Goal: Task Accomplishment & Management: Complete application form

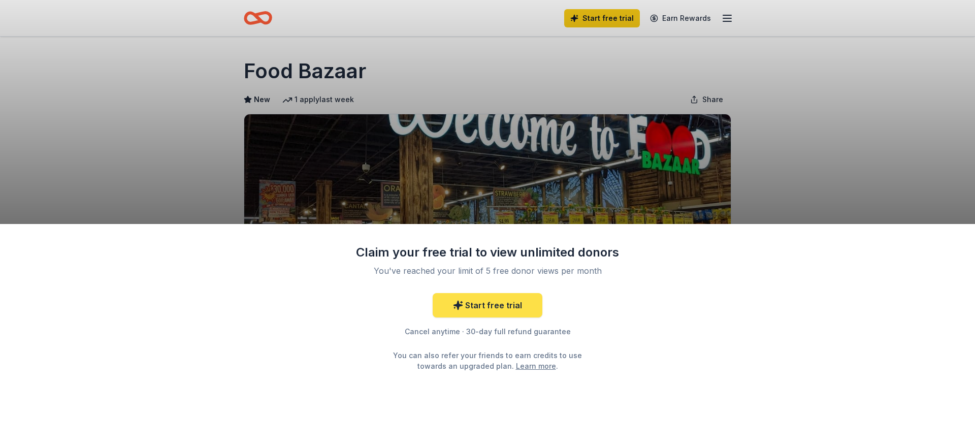
click at [467, 306] on link "Start free trial" at bounding box center [488, 305] width 110 height 24
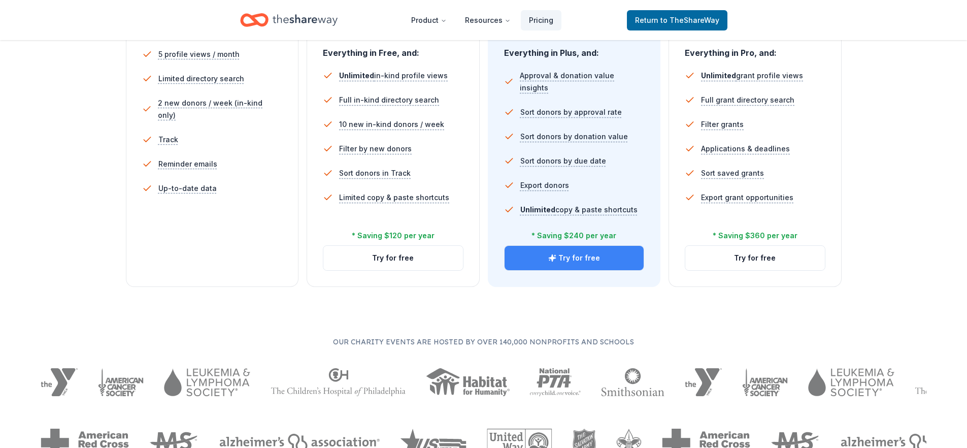
scroll to position [51, 0]
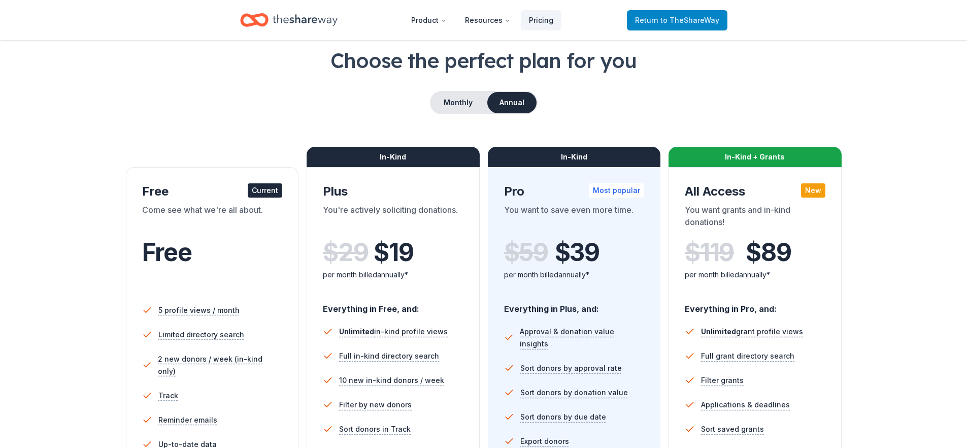
click at [657, 19] on span "Return to TheShareWay" at bounding box center [677, 20] width 84 height 12
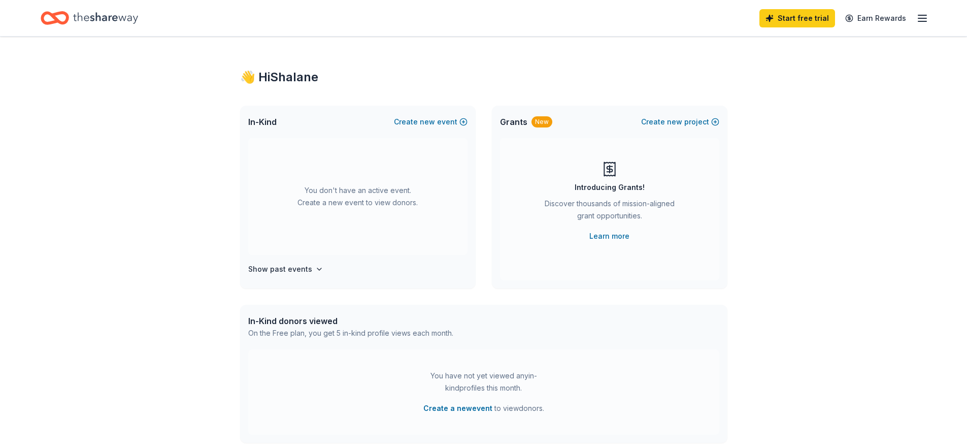
scroll to position [51, 0]
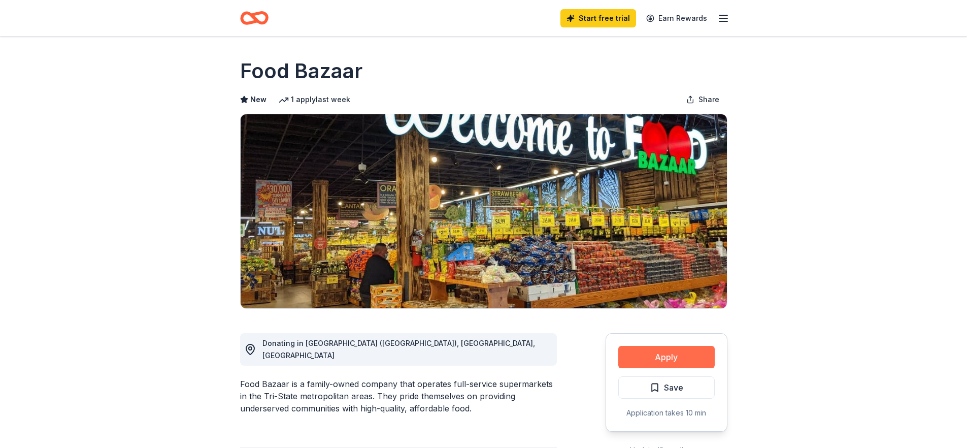
click at [648, 354] on button "Apply" at bounding box center [666, 357] width 96 height 22
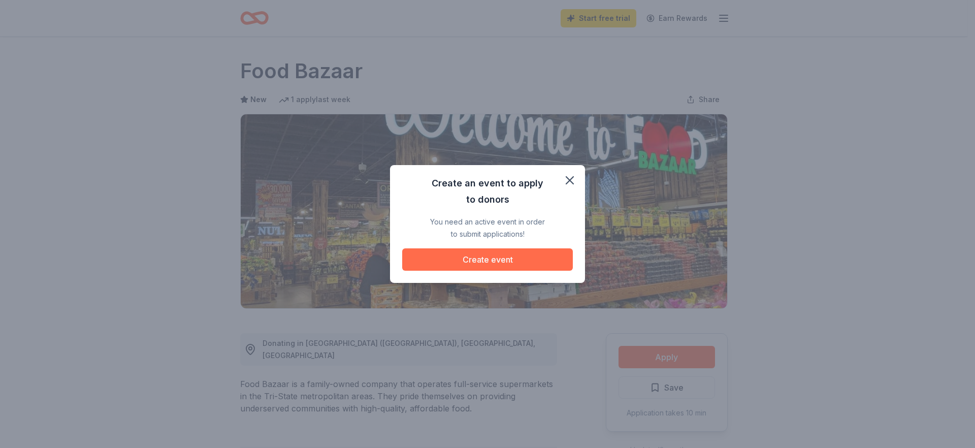
click at [559, 259] on button "Create event" at bounding box center [487, 259] width 171 height 22
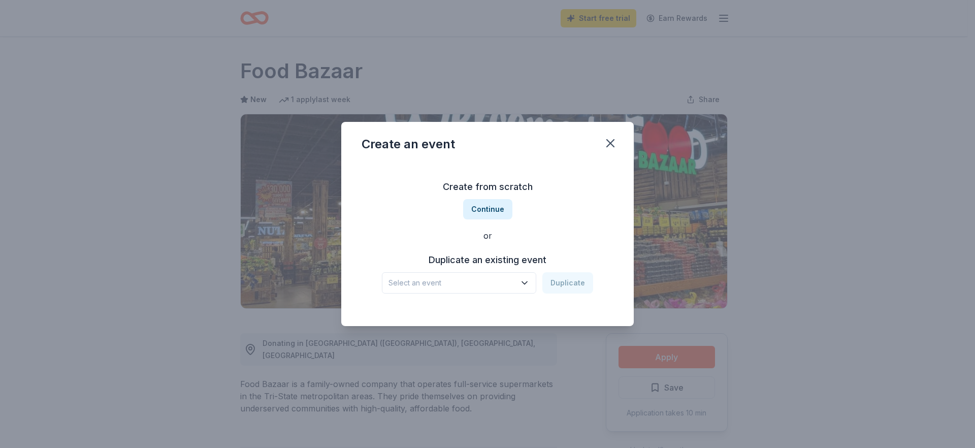
click at [488, 271] on div "Duplicate an existing event Select an event Duplicate" at bounding box center [487, 273] width 252 height 42
click at [487, 281] on span "Select an event" at bounding box center [451, 283] width 127 height 12
click at [495, 205] on div "Create from scratch Continue or Duplicate an existing event Select an event Dup…" at bounding box center [487, 235] width 252 height 147
click at [495, 205] on button "Continue" at bounding box center [487, 209] width 49 height 20
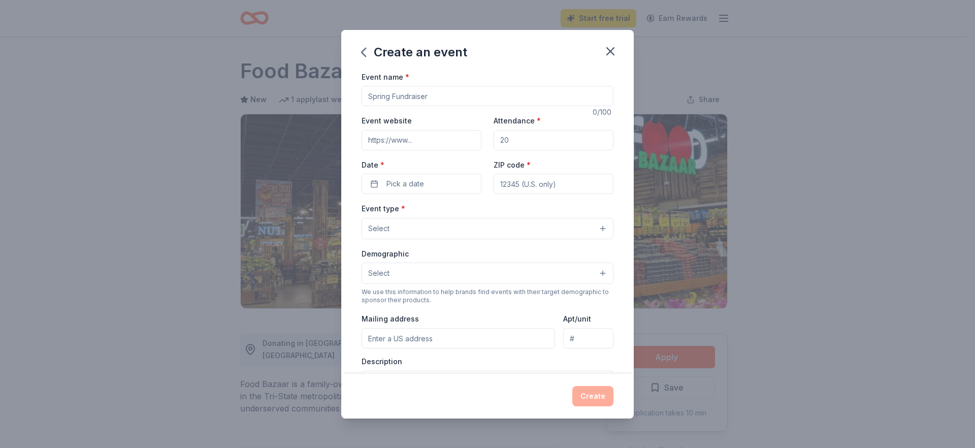
click at [427, 94] on input "Event name *" at bounding box center [487, 96] width 252 height 20
type input "T"
type input "Annual [DATE] Turkey Giveaway"
click at [510, 139] on input "Attendance *" at bounding box center [553, 140] width 120 height 20
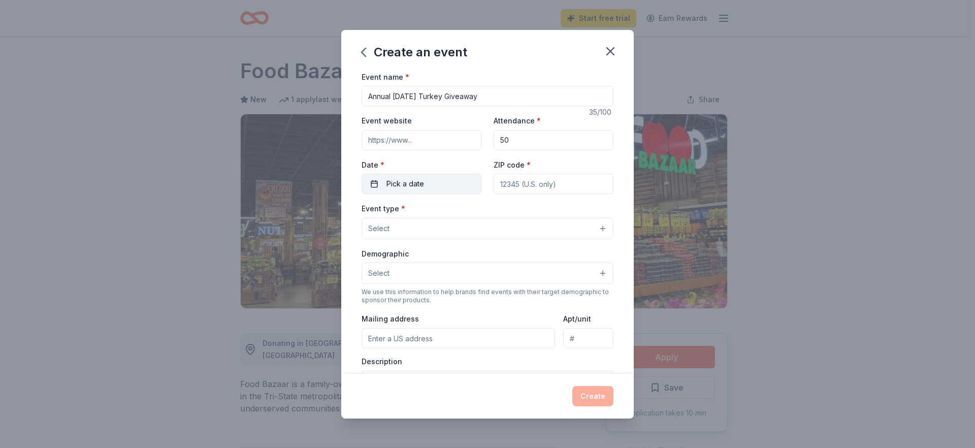
type input "50"
click at [427, 184] on button "Pick a date" at bounding box center [421, 184] width 120 height 20
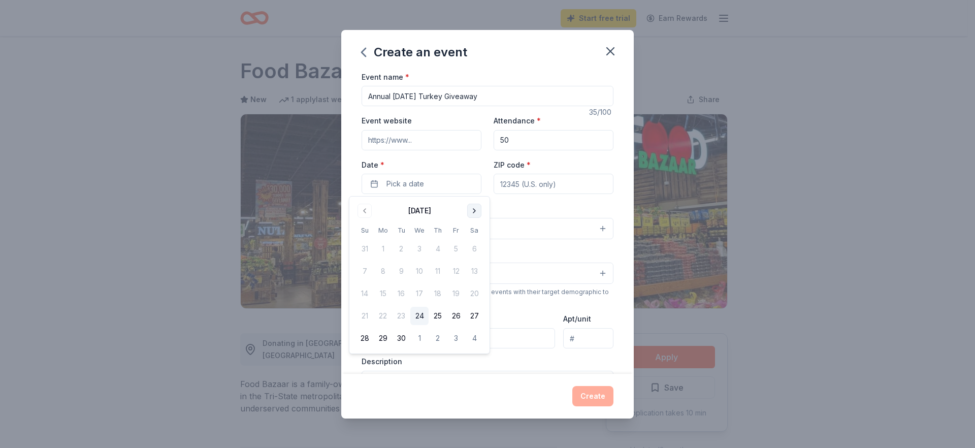
click at [470, 209] on button "Go to next month" at bounding box center [474, 211] width 14 height 14
click at [455, 313] on button "21" at bounding box center [456, 316] width 18 height 18
click at [533, 187] on input "ZIP code *" at bounding box center [553, 184] width 120 height 20
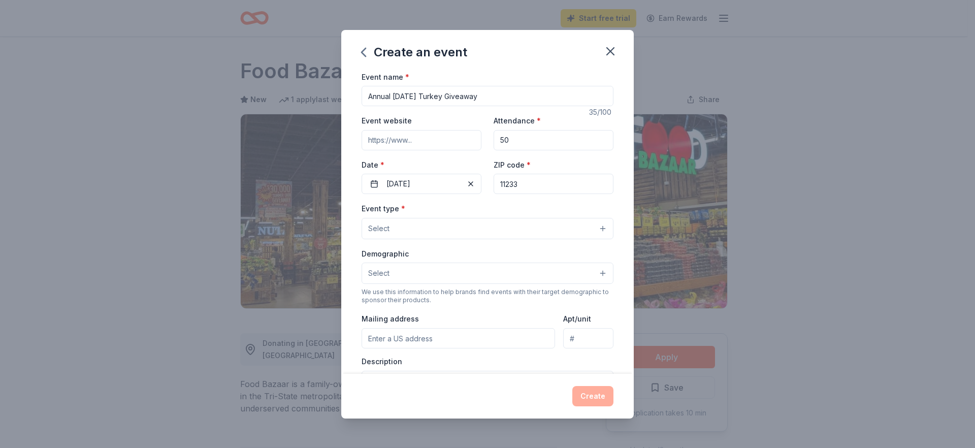
type input "11233"
click at [427, 233] on button "Select" at bounding box center [487, 228] width 252 height 21
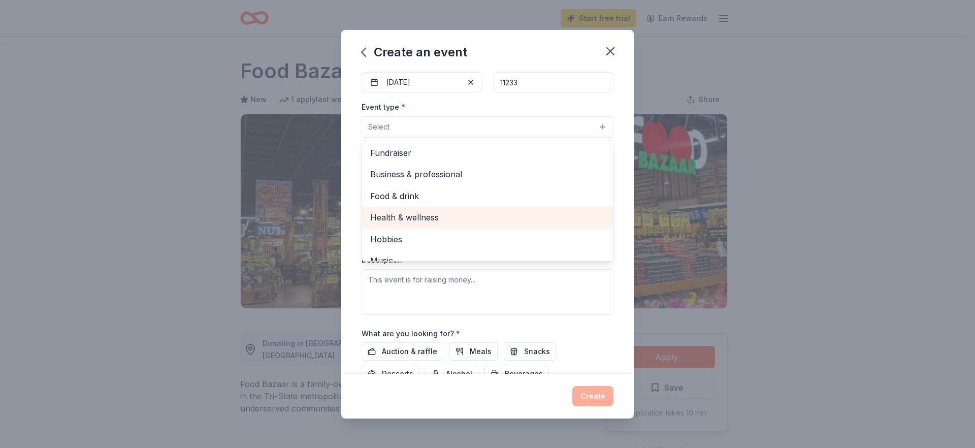
click at [438, 211] on span "Health & wellness" at bounding box center [487, 217] width 235 height 13
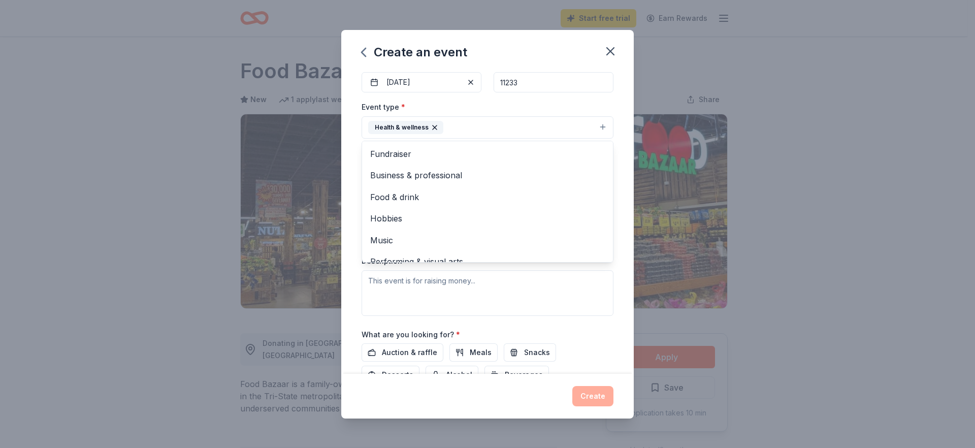
click at [542, 295] on div "Event type * Health & wellness Fundraiser Business & professional Food & drink …" at bounding box center [487, 208] width 252 height 215
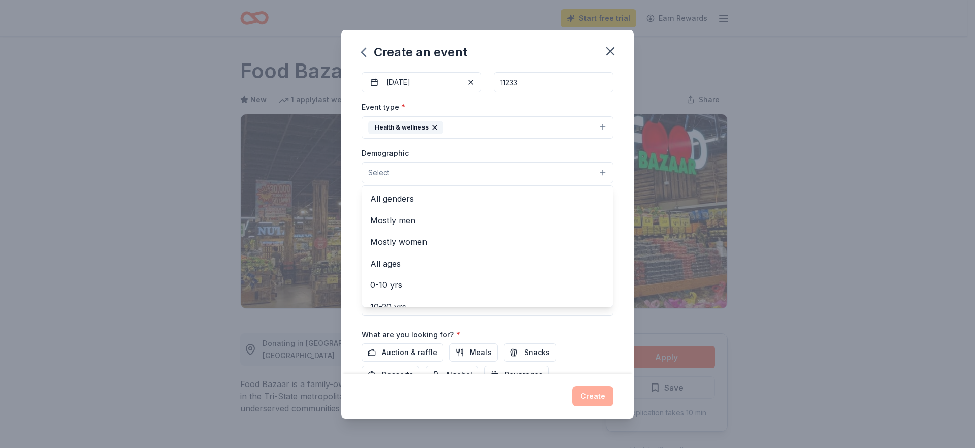
click at [450, 175] on button "Select" at bounding box center [487, 172] width 252 height 21
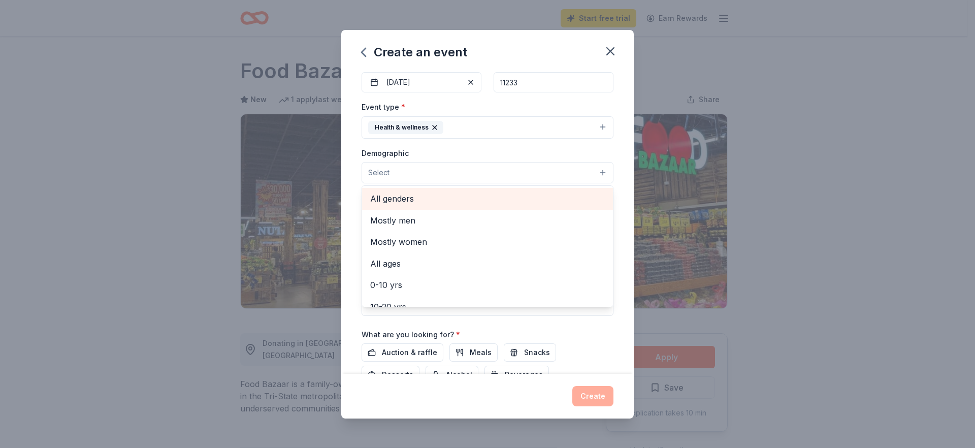
click at [433, 201] on span "All genders" at bounding box center [487, 198] width 235 height 13
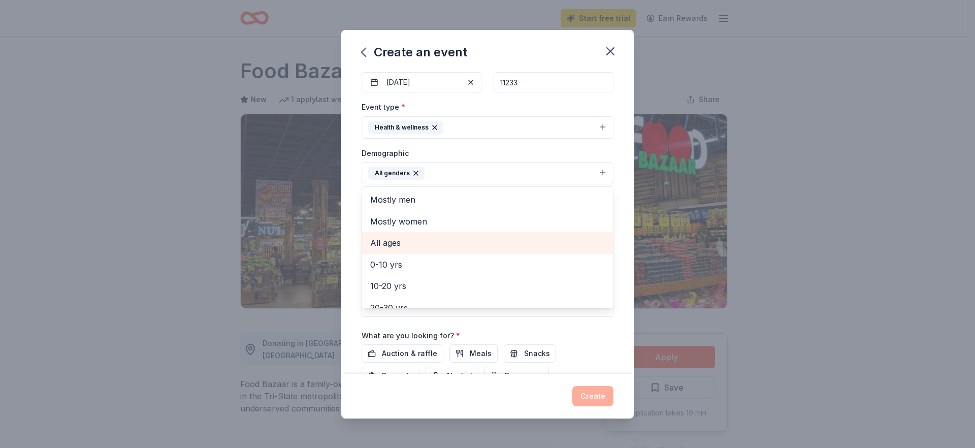
click at [396, 244] on span "All ages" at bounding box center [487, 242] width 235 height 13
click at [490, 326] on div "Event name * Annual [DATE] Turkey Giveaway 35 /100 Event website Attendance * 5…" at bounding box center [487, 204] width 252 height 471
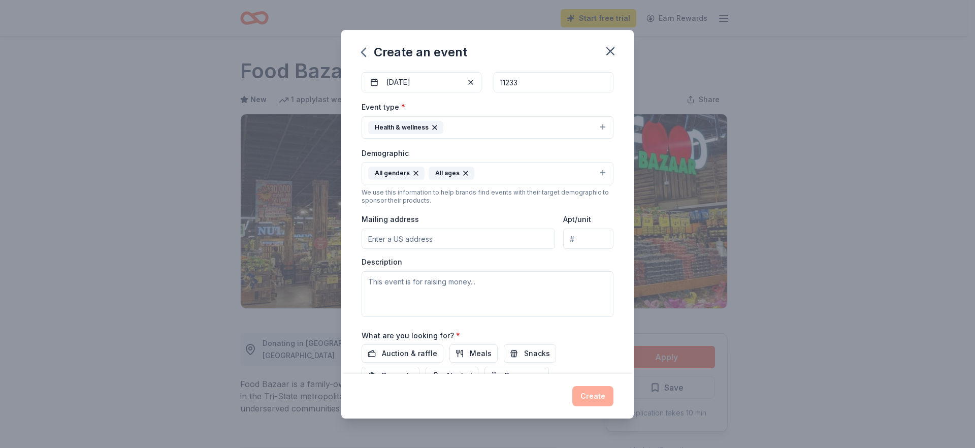
click at [421, 236] on input "Mailing address" at bounding box center [457, 238] width 193 height 20
type input "[STREET_ADDRESS]"
type input "Suite 340"
click at [416, 293] on textarea at bounding box center [487, 294] width 252 height 46
paste textarea "This annual event serves families in our community by providing free turkeys to…"
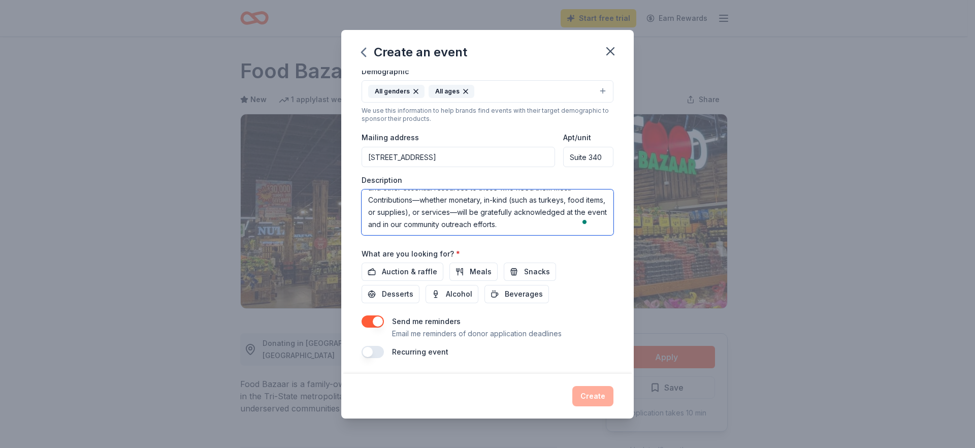
scroll to position [184, 0]
type textarea "This annual event serves families in our community by providing free turkeys to…"
click at [465, 273] on button "Meals" at bounding box center [473, 271] width 48 height 18
click at [524, 272] on span "Snacks" at bounding box center [537, 271] width 26 height 12
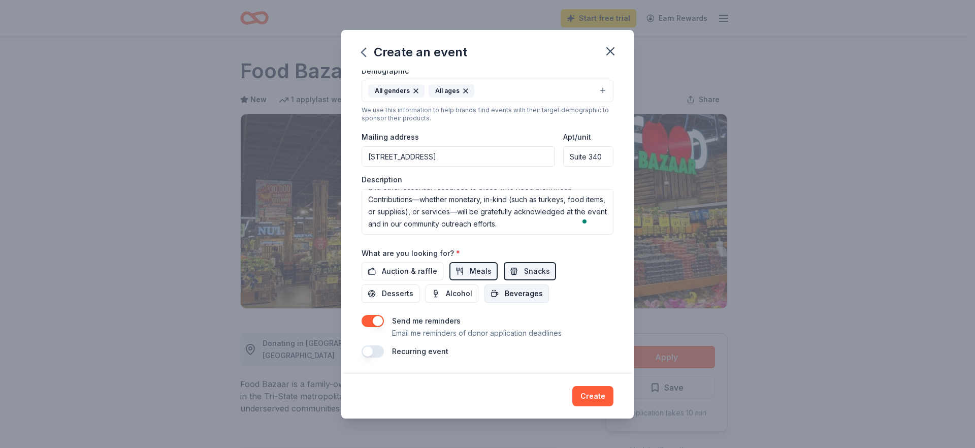
click at [525, 287] on span "Beverages" at bounding box center [524, 293] width 38 height 12
click at [388, 289] on span "Desserts" at bounding box center [397, 293] width 31 height 12
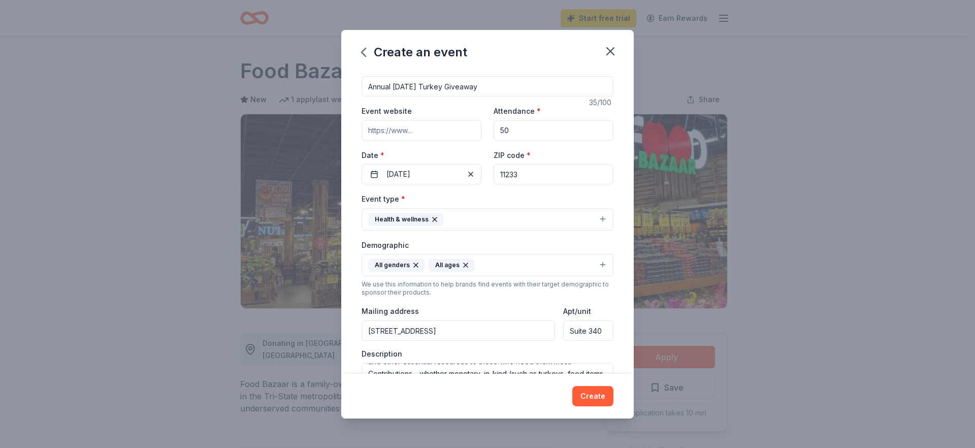
scroll to position [0, 0]
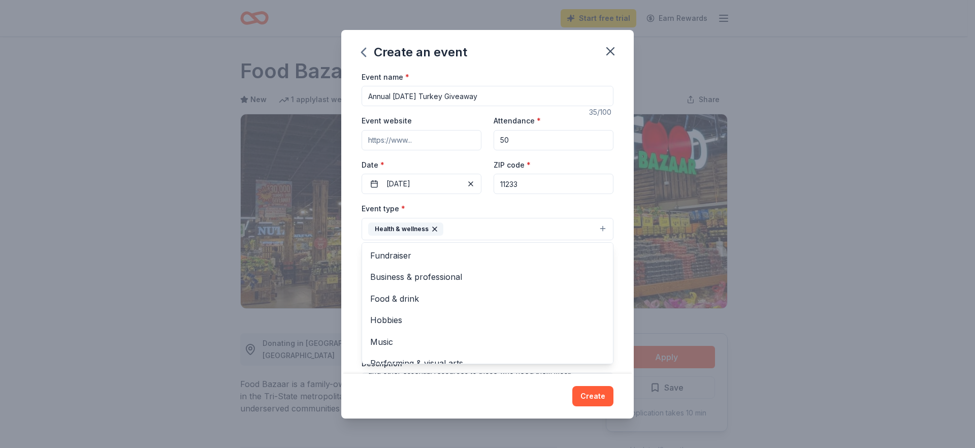
click at [480, 229] on button "Health & wellness" at bounding box center [487, 229] width 252 height 22
click at [449, 273] on span "Business & professional" at bounding box center [487, 276] width 235 height 13
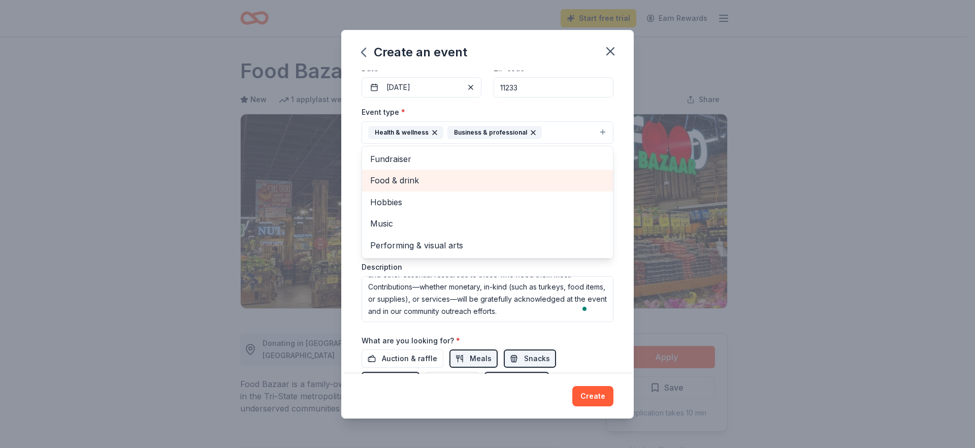
scroll to position [102, 0]
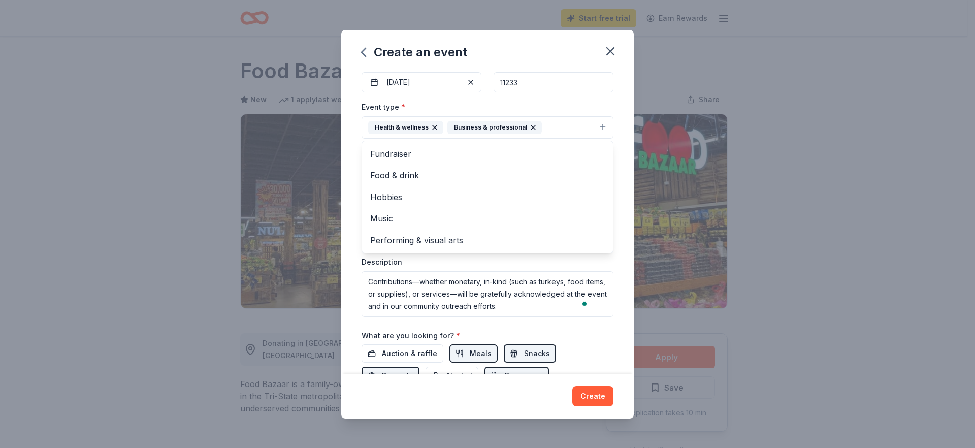
click at [601, 101] on div "Event type * Health & wellness Business & professional Fundraiser Food & drink …" at bounding box center [487, 120] width 252 height 38
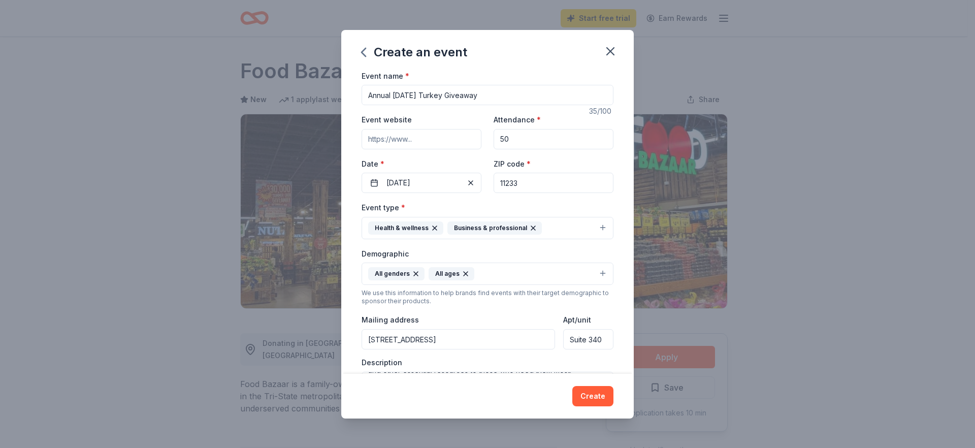
scroll to position [0, 0]
paste input "[URL][DOMAIN_NAME]"
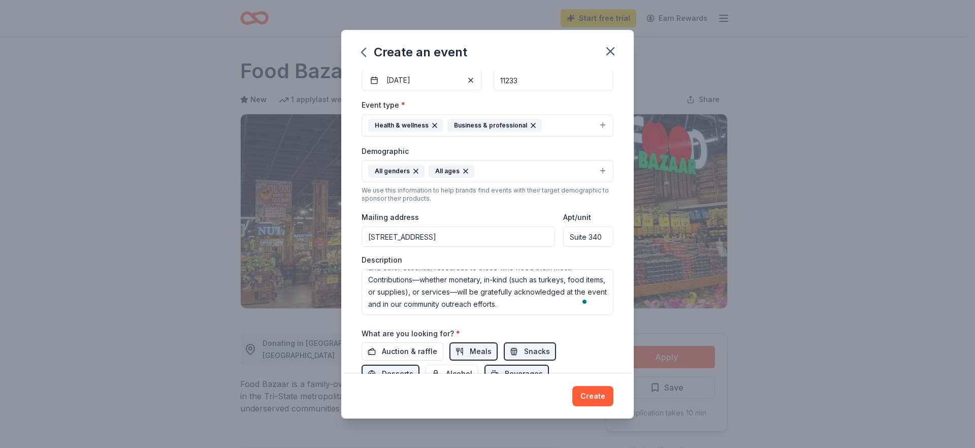
scroll to position [184, 0]
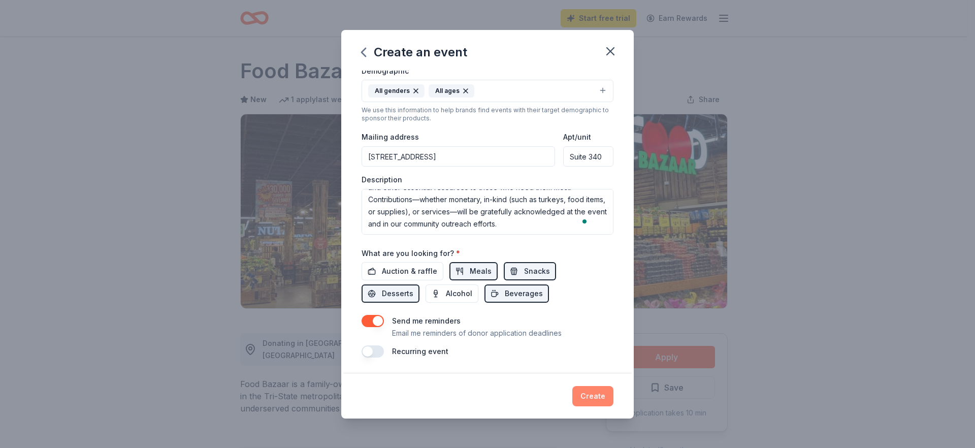
type input "[URL][DOMAIN_NAME]"
click at [592, 400] on button "Create" at bounding box center [592, 396] width 41 height 20
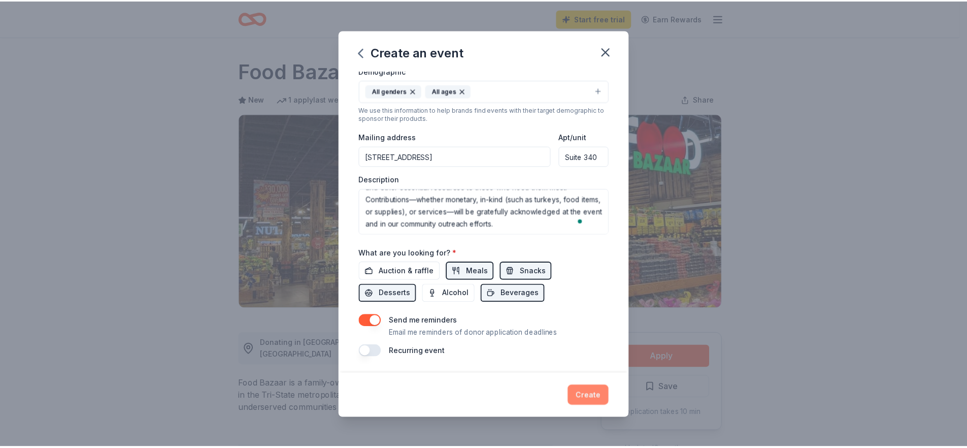
scroll to position [0, 0]
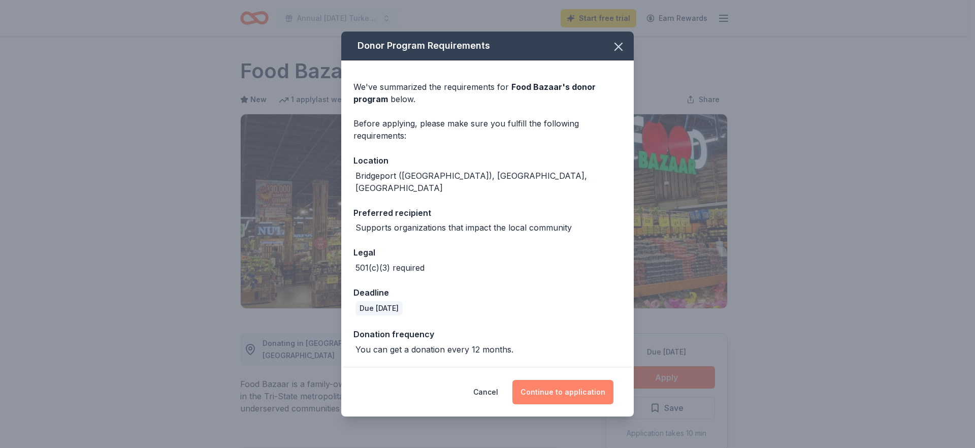
click at [548, 390] on button "Continue to application" at bounding box center [562, 392] width 101 height 24
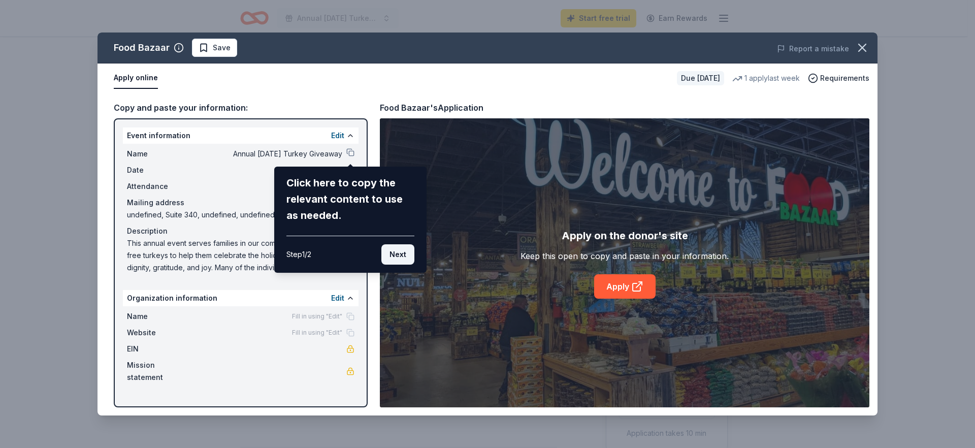
click at [396, 253] on button "Next" at bounding box center [397, 254] width 33 height 20
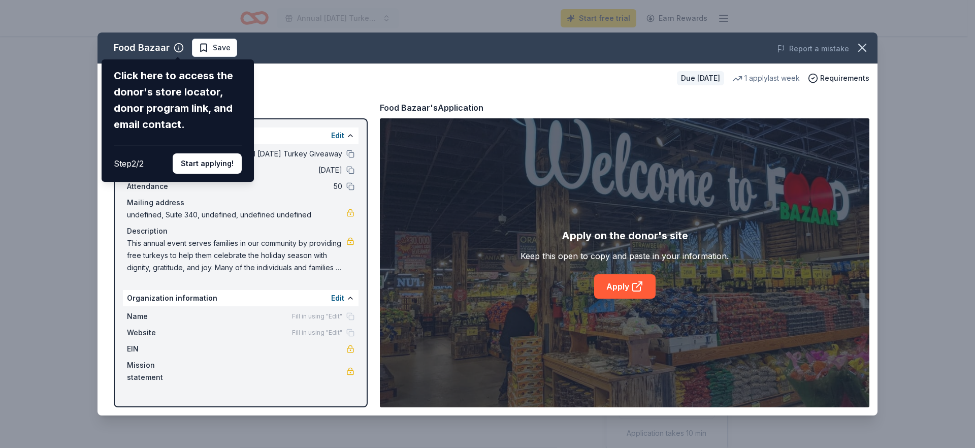
click at [338, 298] on div "Food Bazaar Click here to access the donor's store locator, donor program link,…" at bounding box center [487, 223] width 780 height 383
click at [207, 166] on button "Start applying!" at bounding box center [207, 163] width 69 height 20
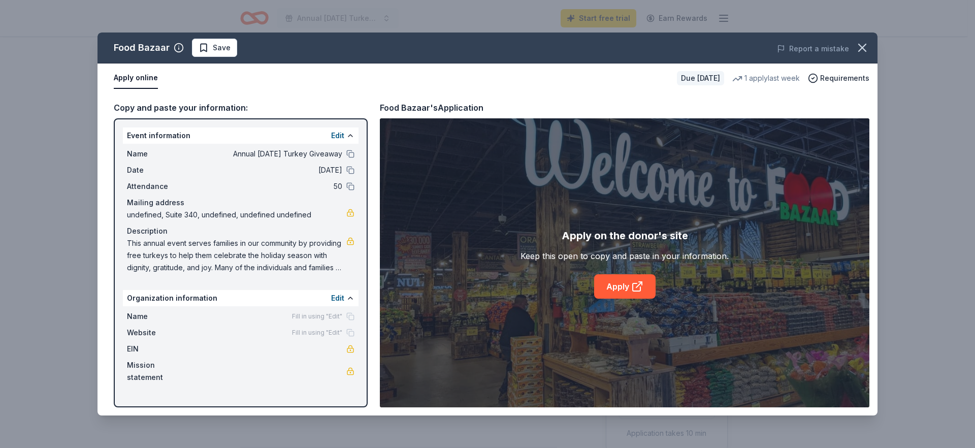
click at [338, 297] on div "Food Bazaar Save Report a mistake Apply online Due [DATE] 1 apply last week Req…" at bounding box center [487, 223] width 780 height 383
click at [252, 255] on span "This annual event serves families in our community by providing free turkeys to…" at bounding box center [236, 255] width 219 height 37
click at [614, 289] on link "Apply" at bounding box center [624, 286] width 61 height 24
click at [68, 81] on div "Food Bazaar Save Report a mistake Apply online Due [DATE] 1 apply last week Req…" at bounding box center [487, 224] width 975 height 448
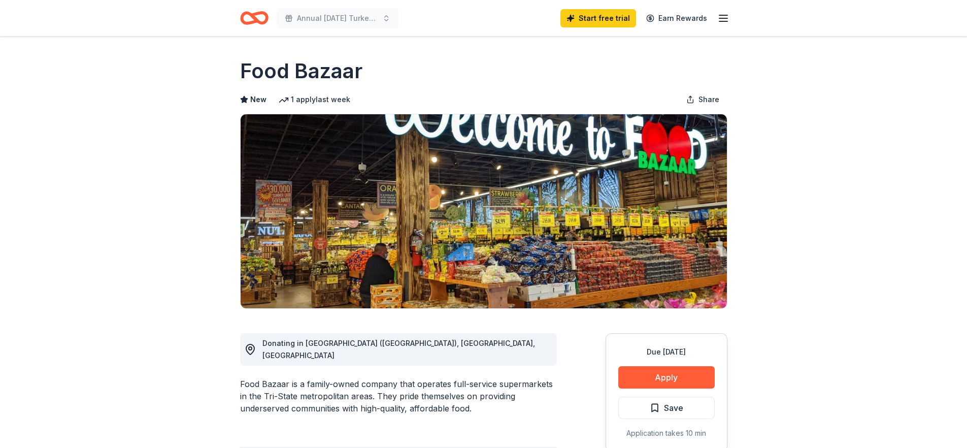
click at [722, 18] on line "button" at bounding box center [723, 18] width 8 height 0
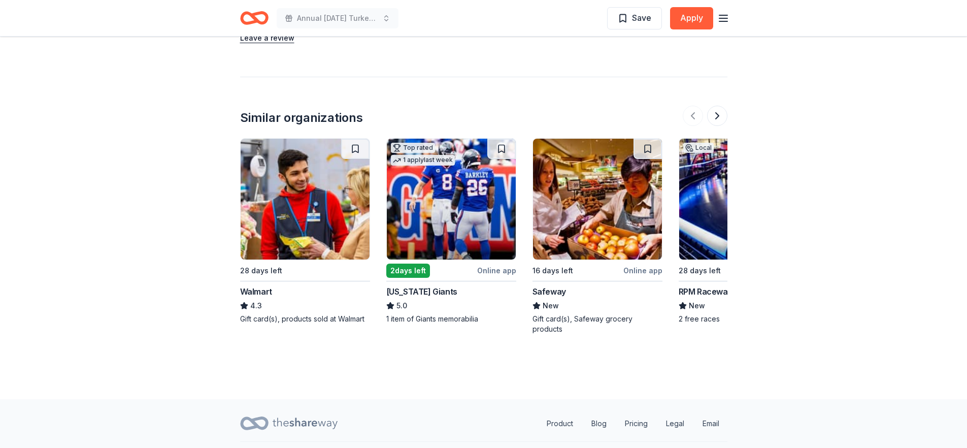
scroll to position [949, 0]
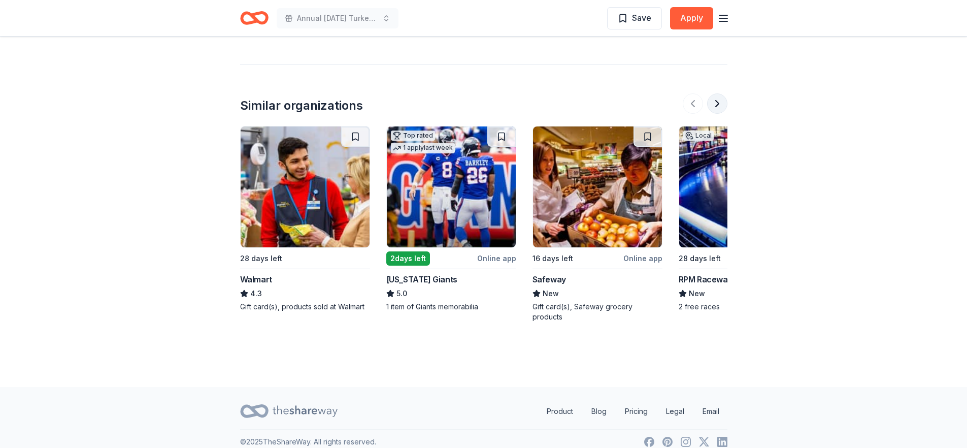
click at [714, 93] on button at bounding box center [717, 103] width 20 height 20
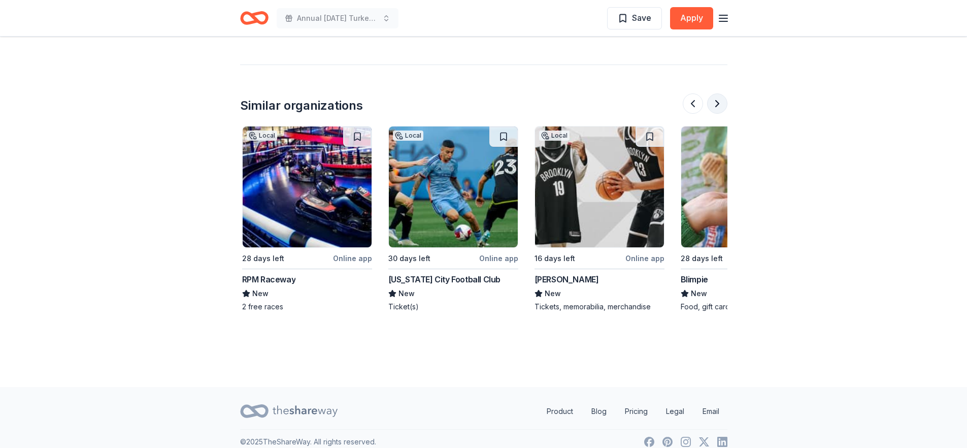
scroll to position [0, 439]
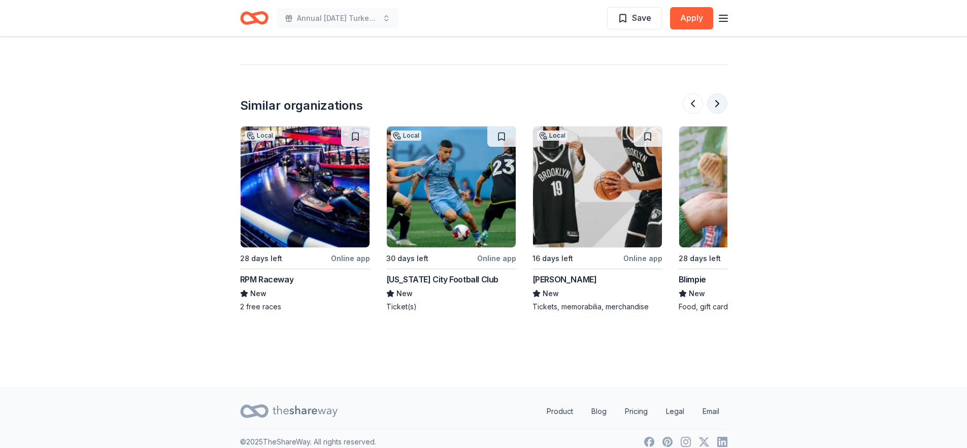
click at [716, 94] on button at bounding box center [717, 103] width 20 height 20
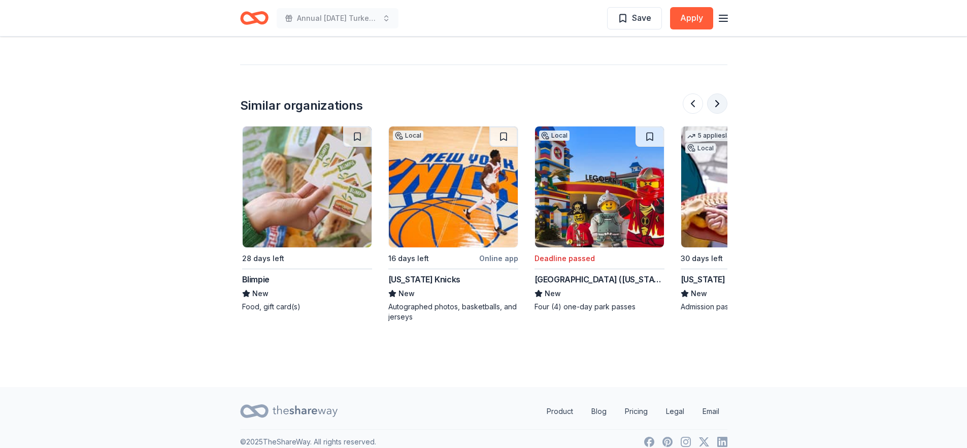
scroll to position [0, 877]
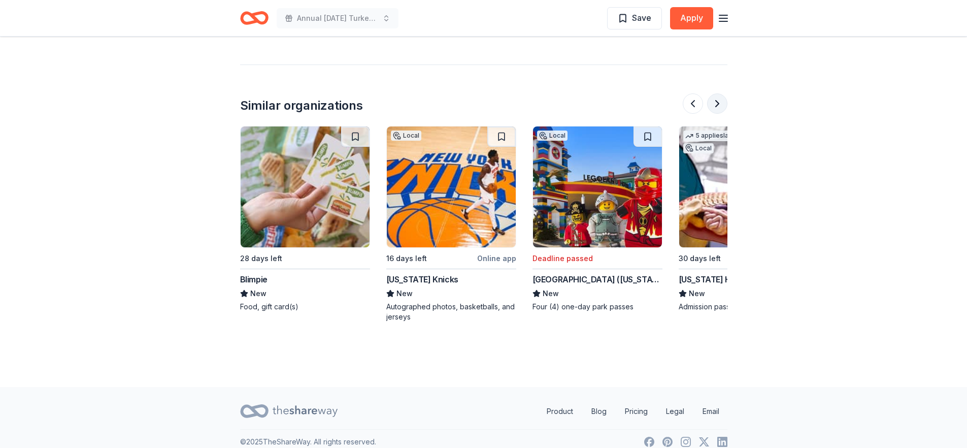
click at [718, 93] on button at bounding box center [717, 103] width 20 height 20
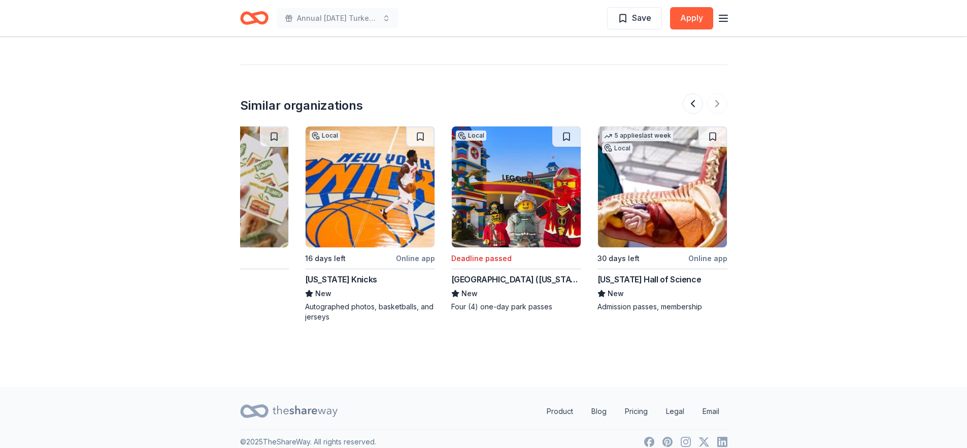
click at [355, 174] on img at bounding box center [370, 186] width 129 height 121
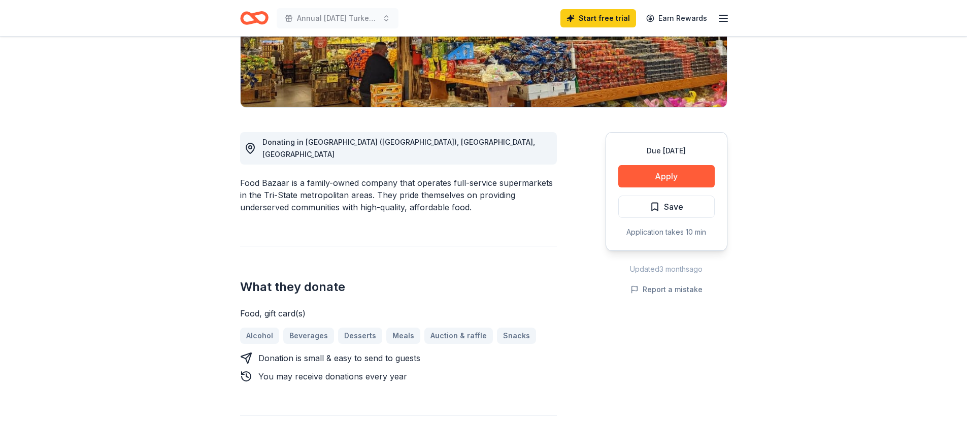
scroll to position [187, 0]
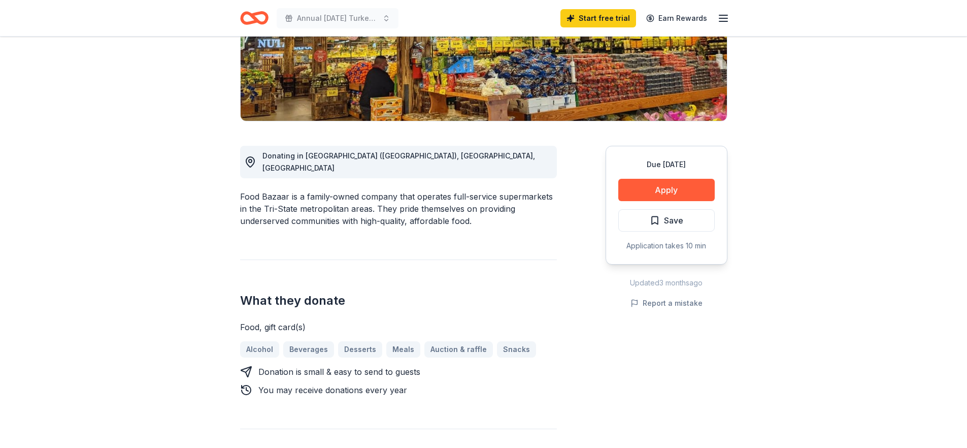
click at [719, 16] on icon "button" at bounding box center [723, 18] width 12 height 12
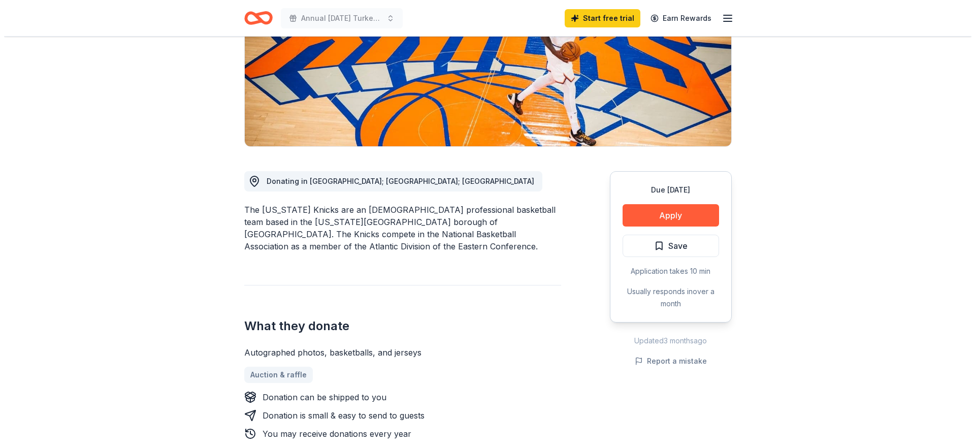
scroll to position [203, 0]
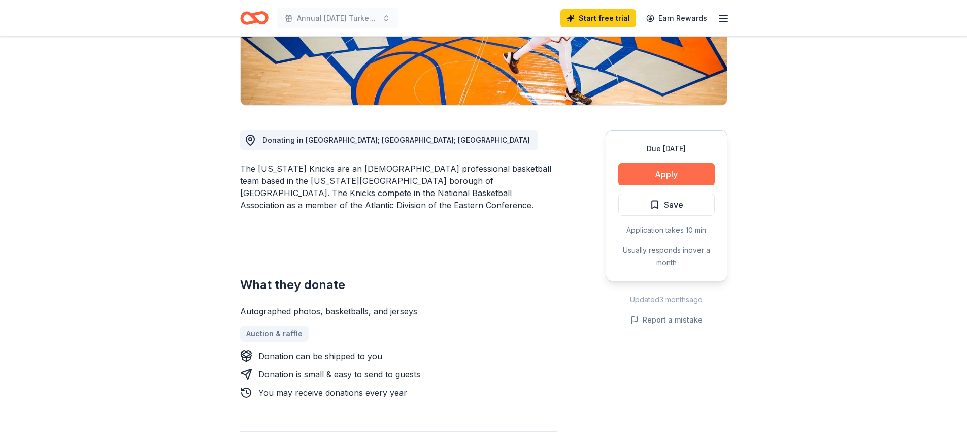
click at [646, 172] on button "Apply" at bounding box center [666, 174] width 96 height 22
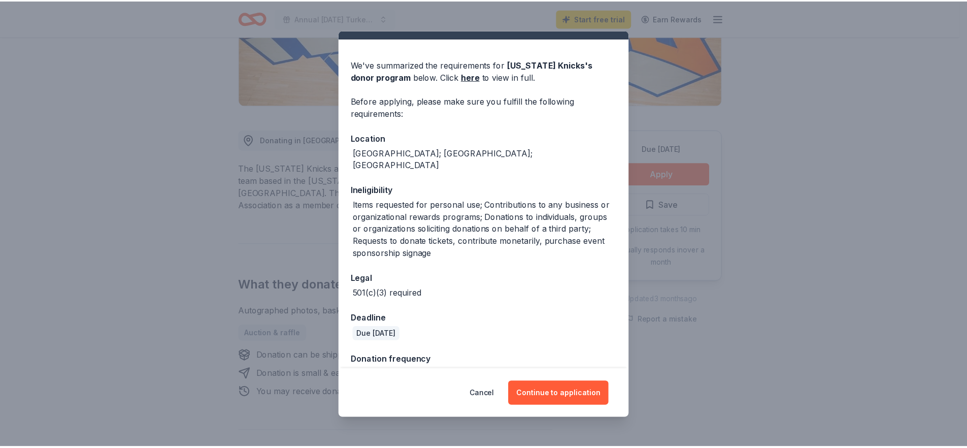
scroll to position [32, 0]
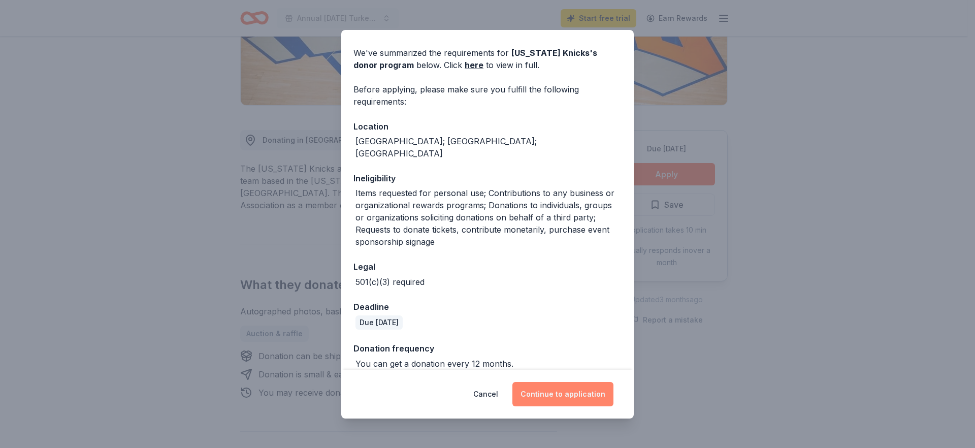
click at [566, 403] on button "Continue to application" at bounding box center [562, 394] width 101 height 24
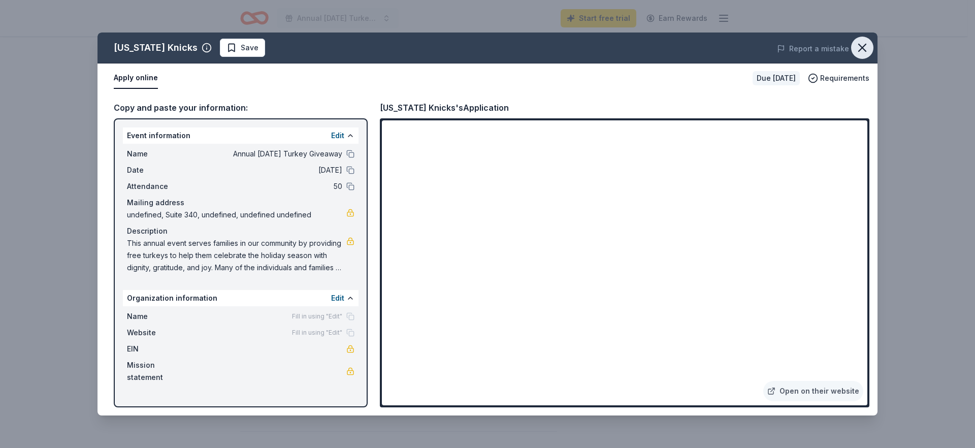
click at [856, 44] on icon "button" at bounding box center [862, 48] width 14 height 14
